Goal: Information Seeking & Learning: Learn about a topic

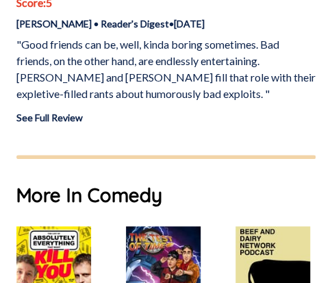
scroll to position [959, 0]
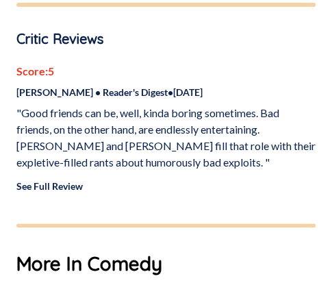
click at [64, 180] on link "See Full Review" at bounding box center [49, 186] width 66 height 12
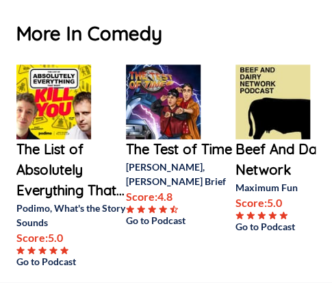
scroll to position [1233, 0]
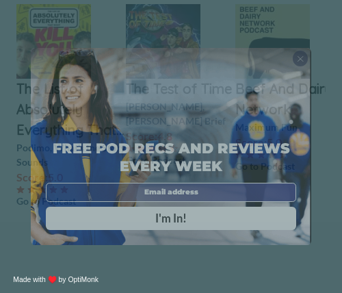
click at [303, 58] on div "X" at bounding box center [300, 58] width 15 height 15
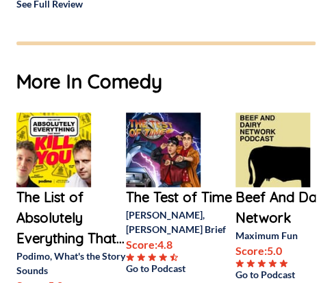
scroll to position [1120, 0]
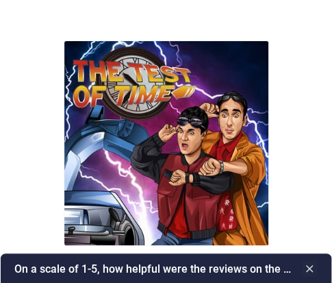
scroll to position [205, 0]
